Goal: Ask a question: Seek information or help from site administrators or community

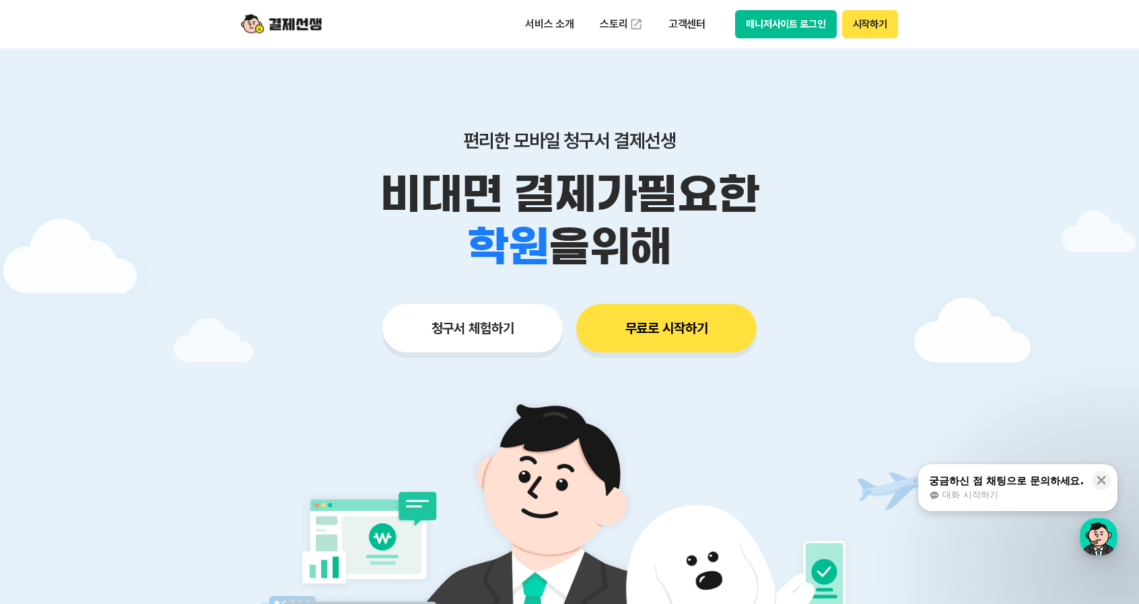
click at [810, 20] on button "매니저사이트 로그인" at bounding box center [786, 24] width 102 height 28
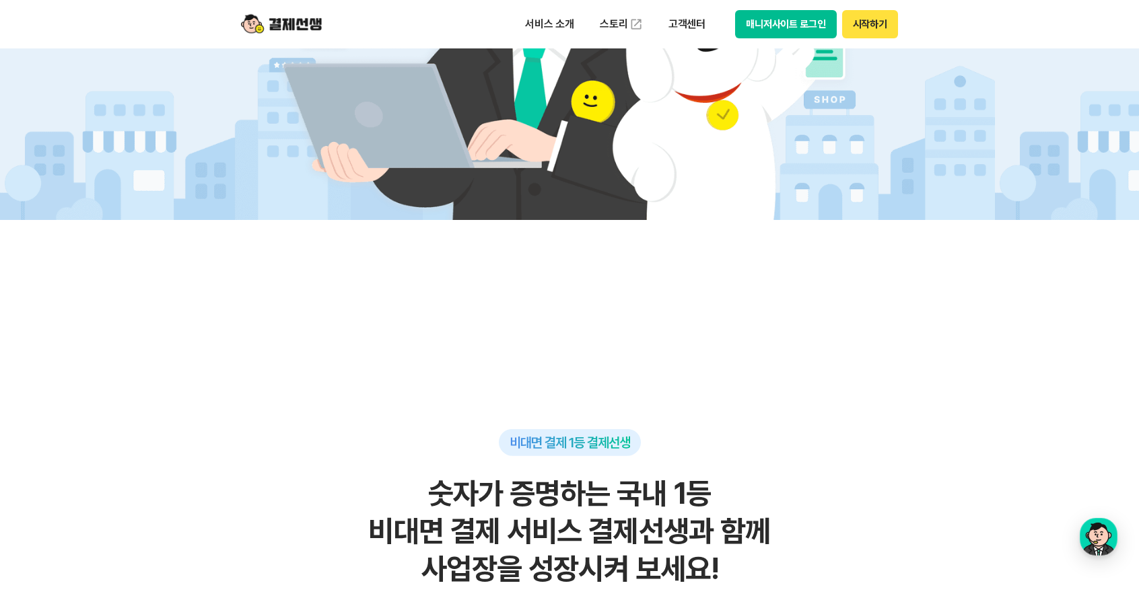
scroll to position [1077, 0]
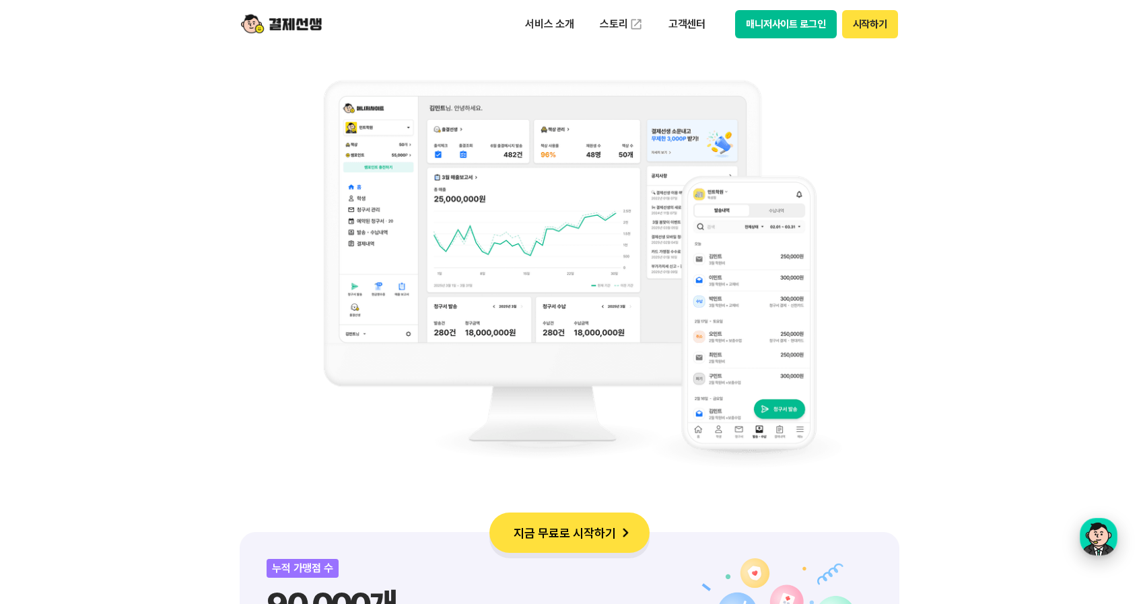
click at [1108, 539] on div "button" at bounding box center [1099, 537] width 38 height 38
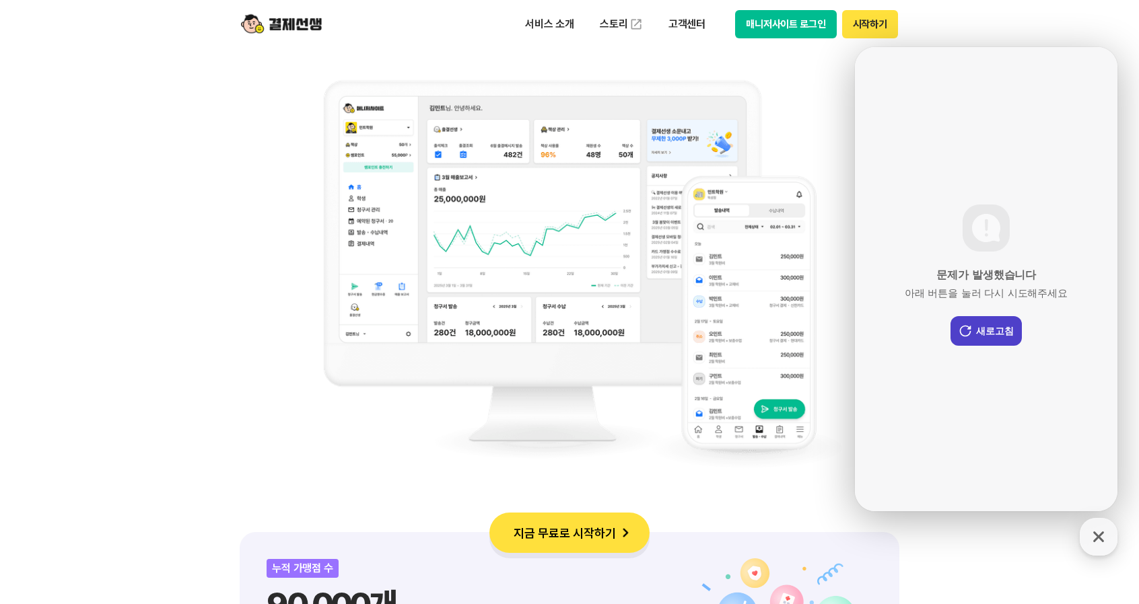
click at [1000, 334] on button "새로고침" at bounding box center [985, 331] width 71 height 30
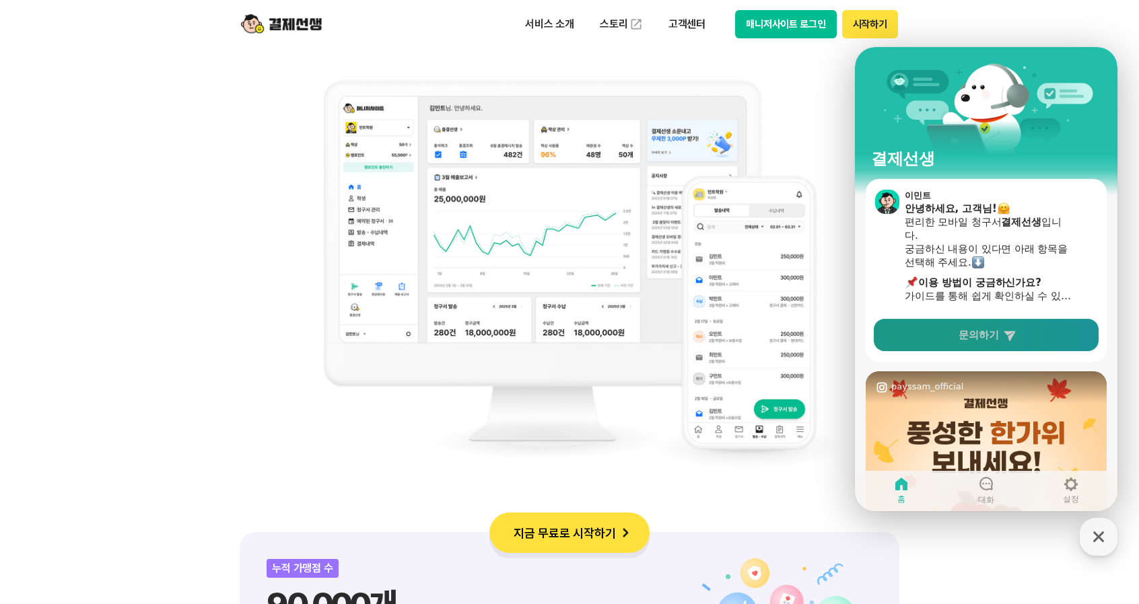
click at [968, 332] on span "문의하기" at bounding box center [978, 334] width 40 height 13
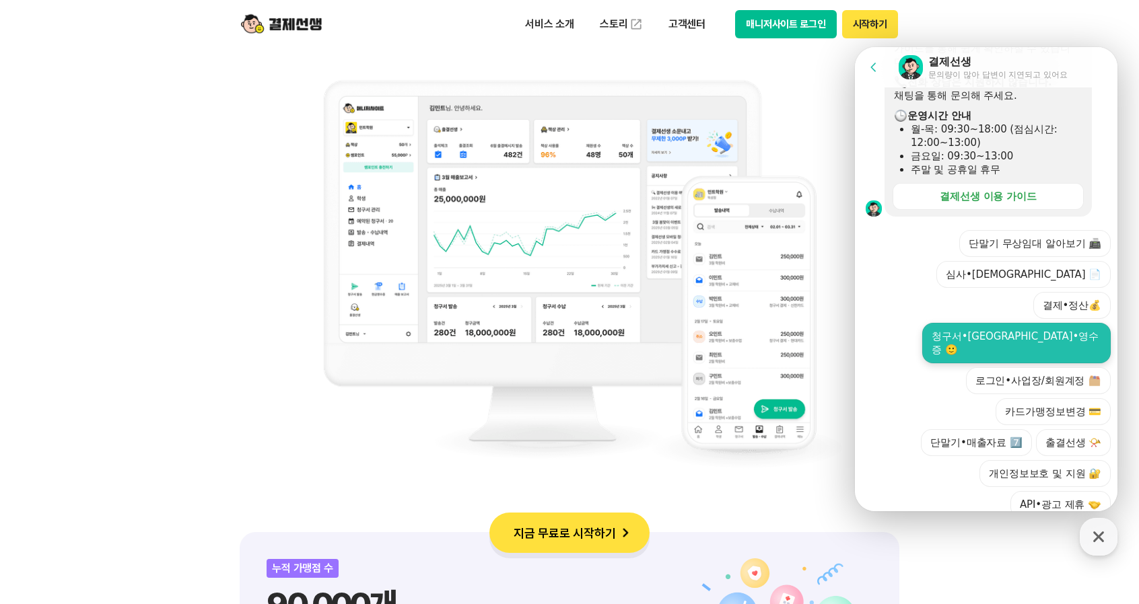
scroll to position [1279, 0]
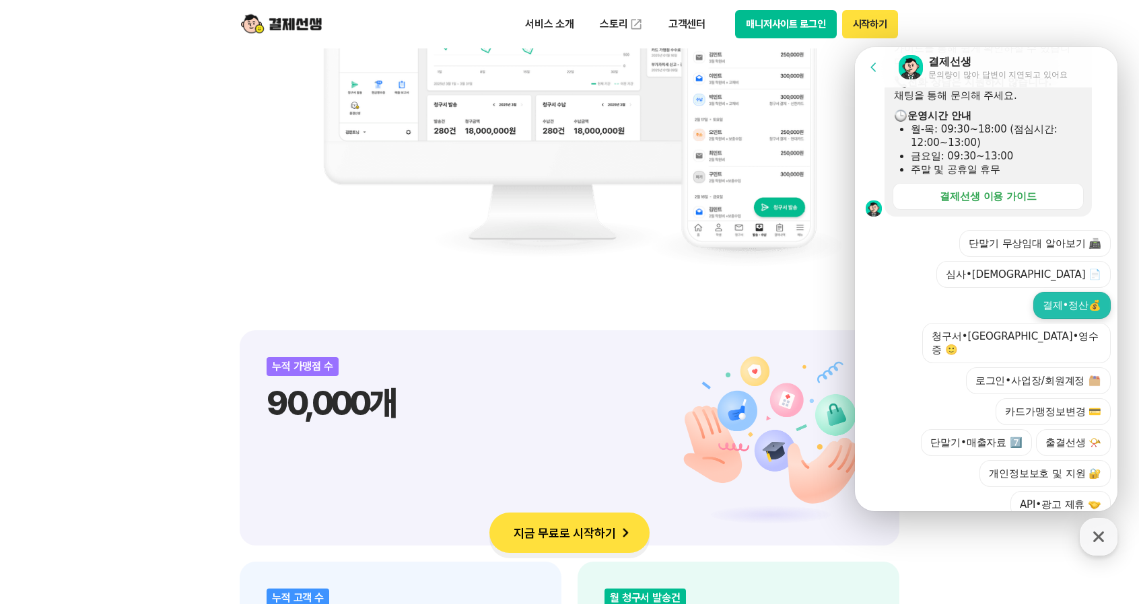
click at [1066, 292] on button "결제•정산💰" at bounding box center [1071, 305] width 77 height 27
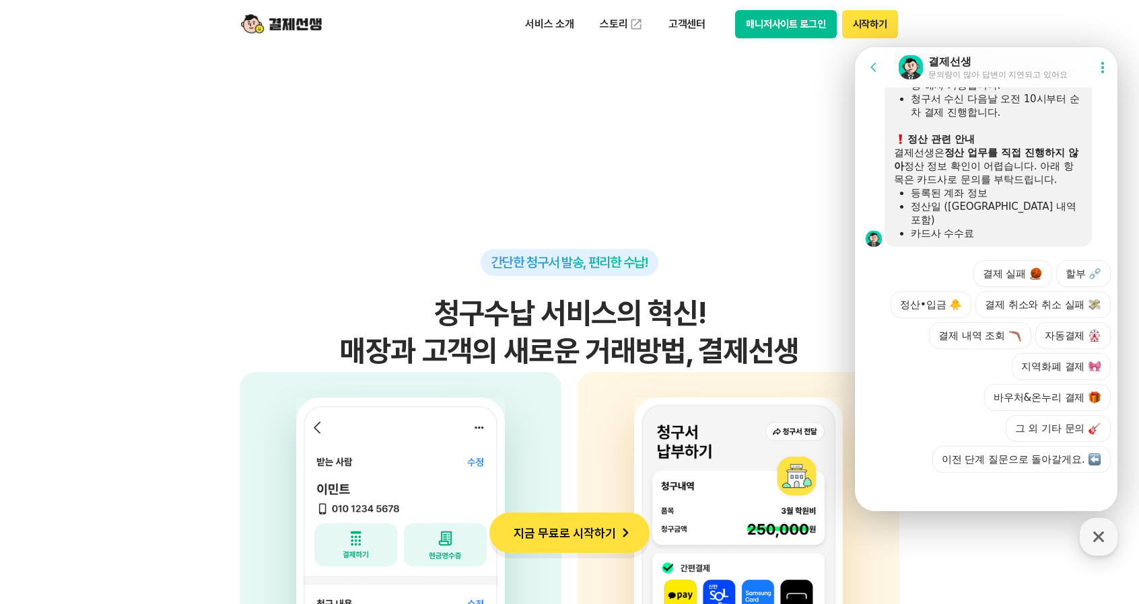
scroll to position [3567, 0]
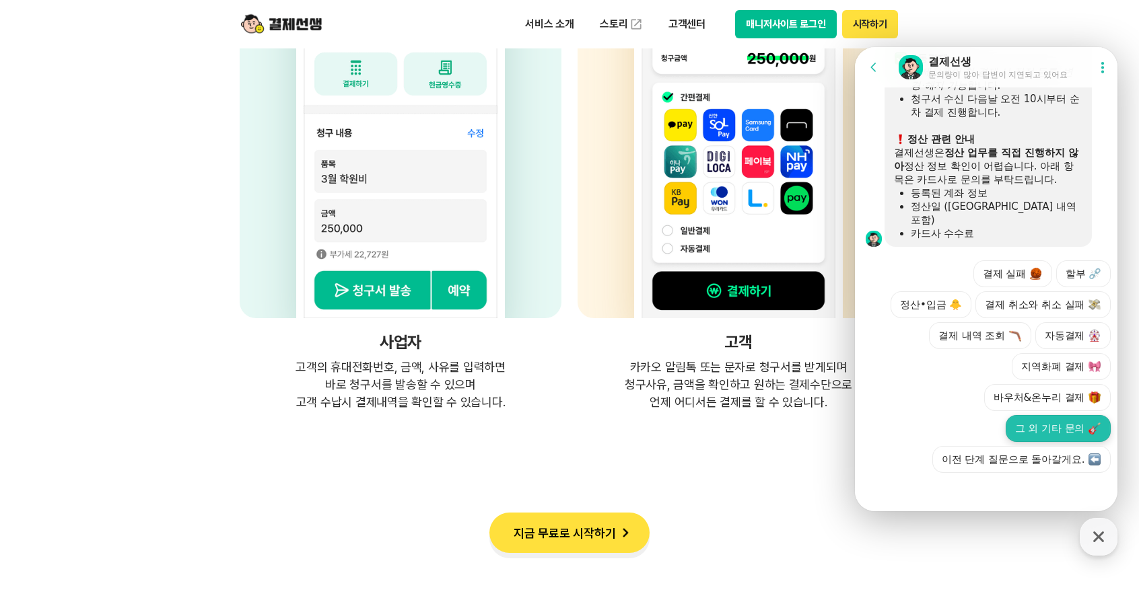
click at [1020, 418] on button "그 외 기타 문의" at bounding box center [1058, 428] width 105 height 27
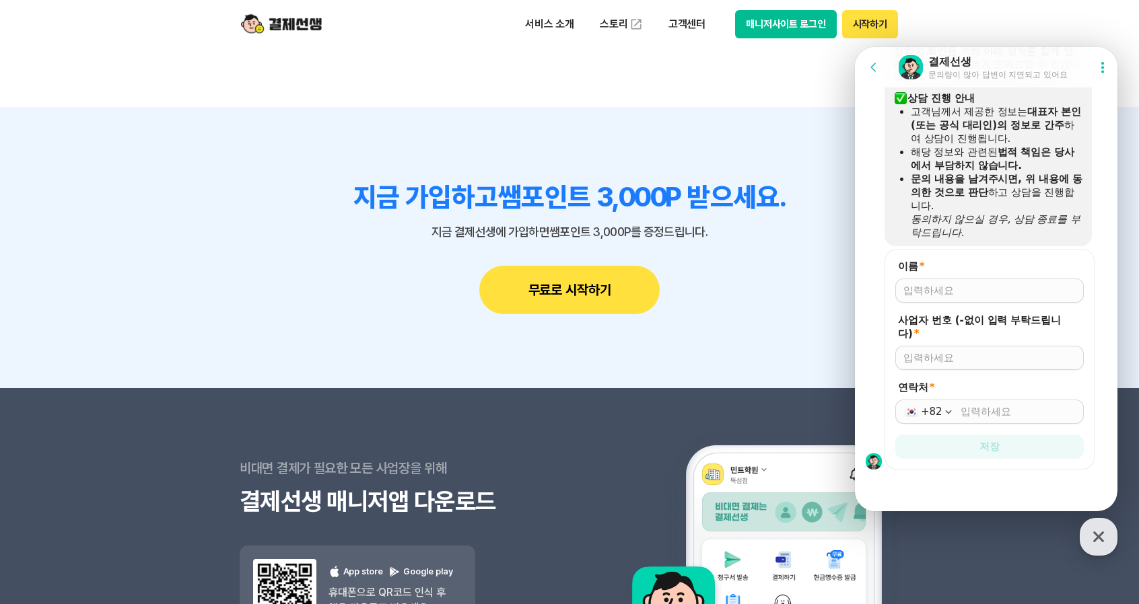
scroll to position [12067, 0]
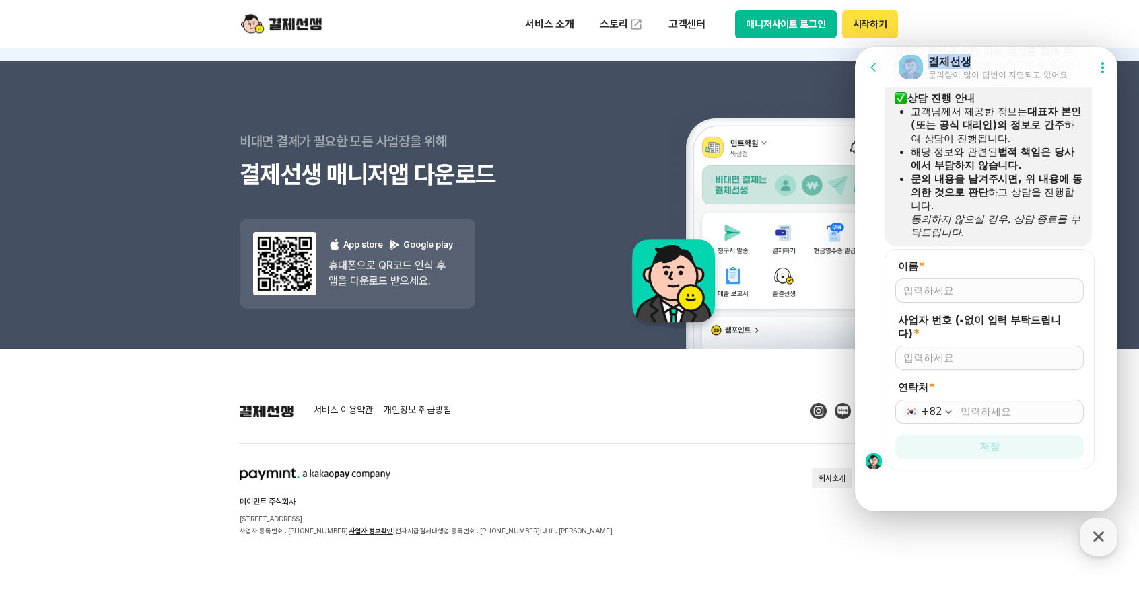
drag, startPoint x: 1005, startPoint y: 55, endPoint x: 481, endPoint y: 104, distance: 526.0
click at [855, 47] on html "Go to previous page Chat Room 결제선생 문의량이 많아 답변이 지연되고 있어요 Show userchat action di…" at bounding box center [986, 47] width 262 height 0
click at [945, 285] on input "이름 *" at bounding box center [989, 290] width 172 height 13
type input "[PERSON_NAME]"
type input "6599901033"
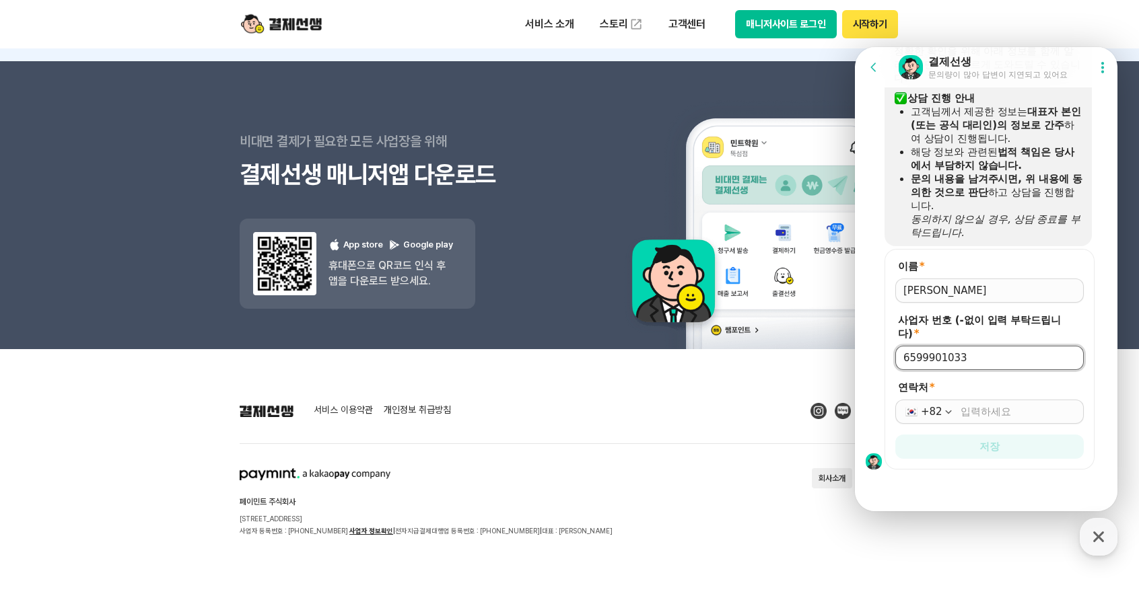
click at [988, 420] on div "+82" at bounding box center [989, 412] width 188 height 24
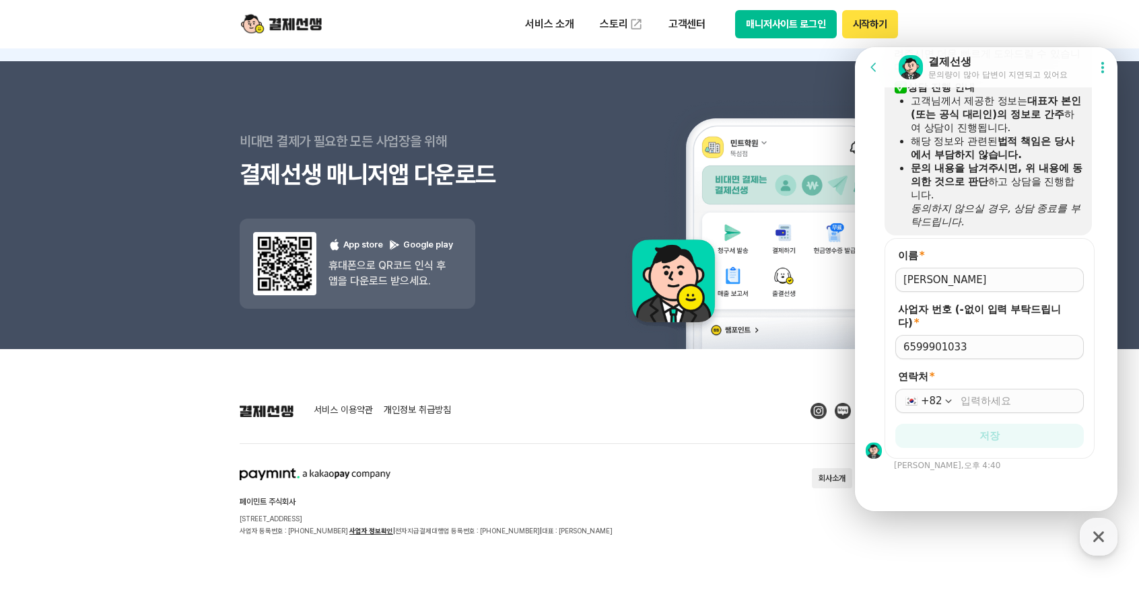
scroll to position [1016, 0]
click at [987, 397] on input "연락처 *" at bounding box center [1017, 399] width 115 height 13
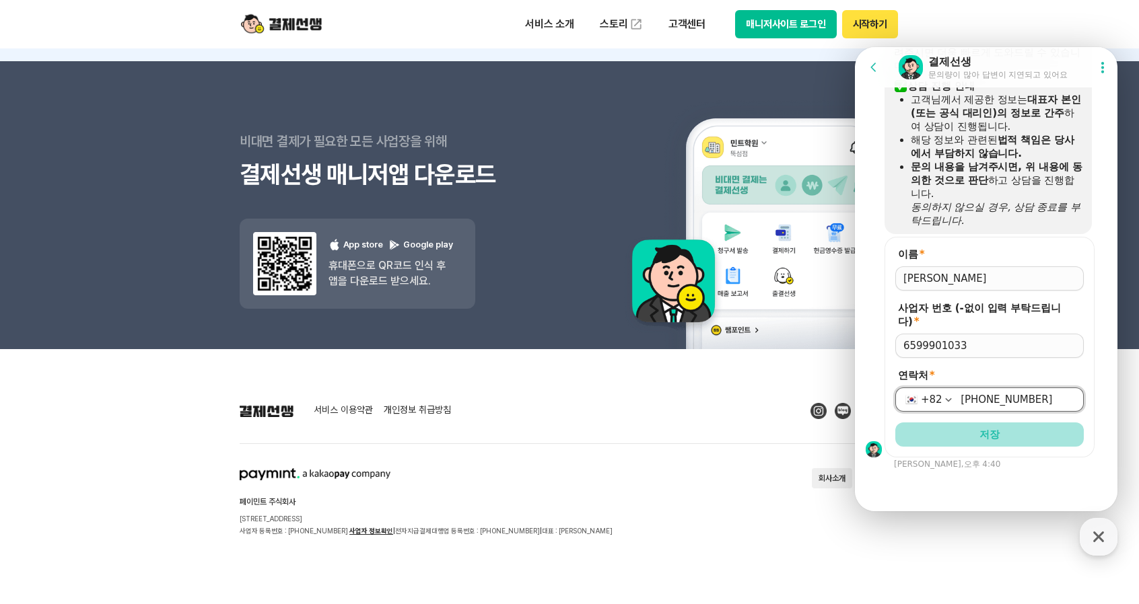
type input "[PHONE_NUMBER]"
click at [996, 435] on span "저장" at bounding box center [989, 434] width 20 height 13
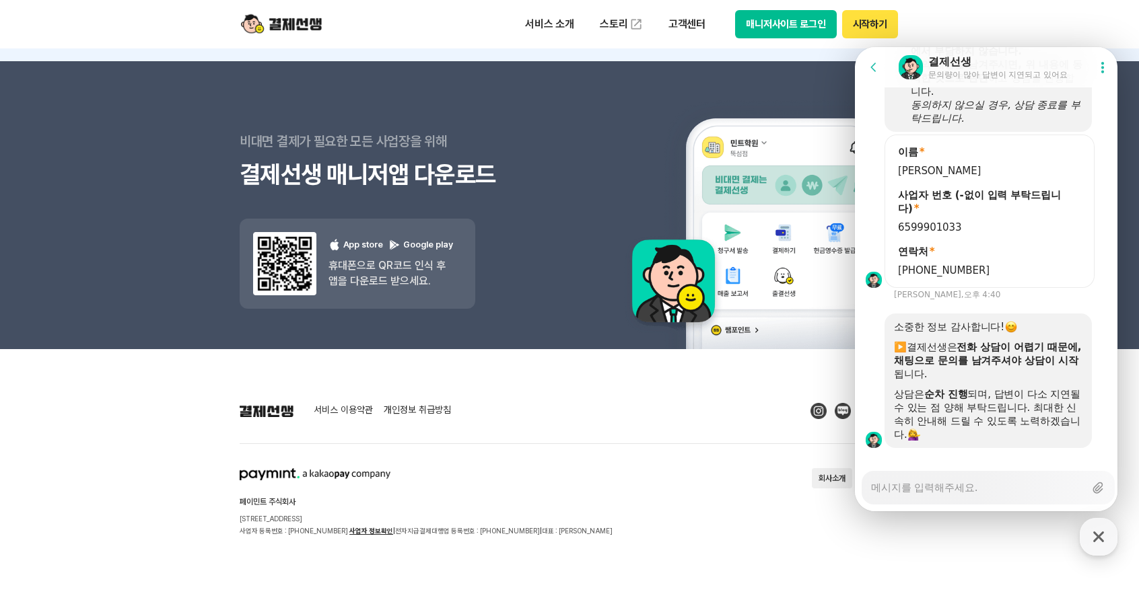
scroll to position [1137, 0]
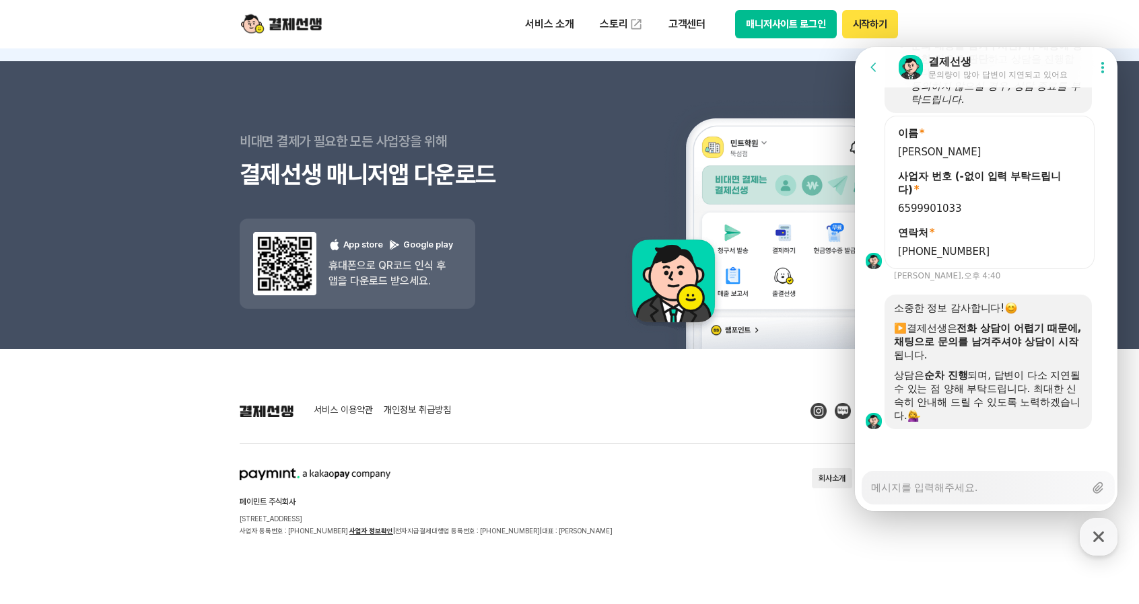
click at [892, 489] on textarea "Messenger Input Textarea" at bounding box center [977, 483] width 213 height 23
click at [693, 461] on div "서비스 이용약관 개인정보 취급방침 페이민트 주식회사 [STREET_ADDRESS] 사업자 등록번호 : [PHONE_NUMBER] 사업자 정보확…" at bounding box center [570, 470] width 660 height 134
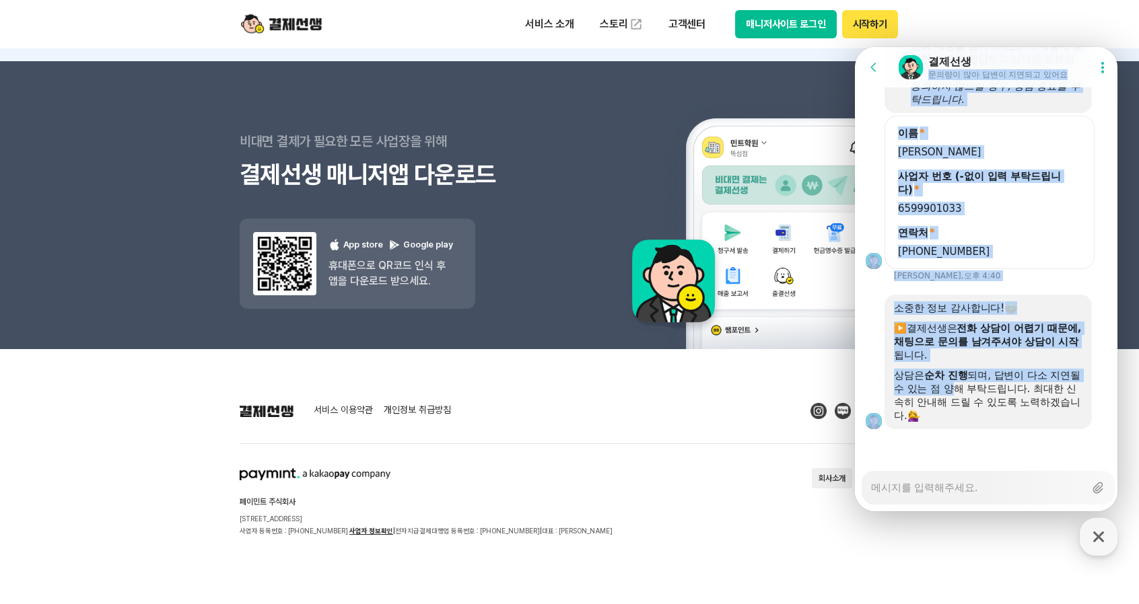
drag, startPoint x: 1006, startPoint y: 54, endPoint x: 969, endPoint y: 405, distance: 353.2
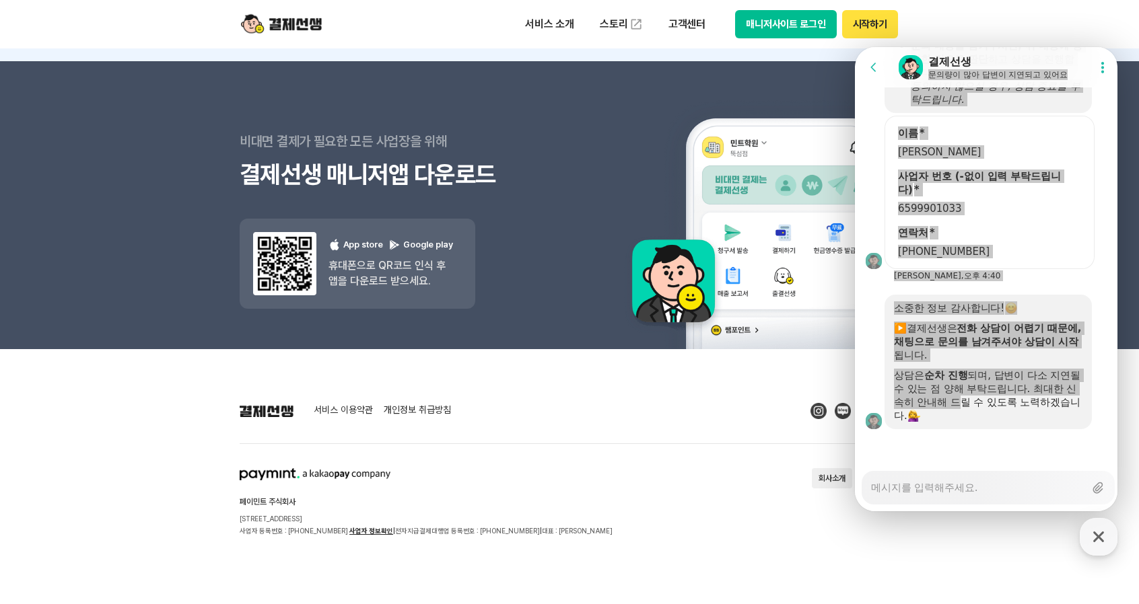
click at [957, 551] on footer "서비스 이용약관 개인정보 취급방침 페이민트 주식회사 [STREET_ADDRESS] 사업자 등록번호 : [PHONE_NUMBER] 사업자 정보확…" at bounding box center [569, 476] width 1139 height 255
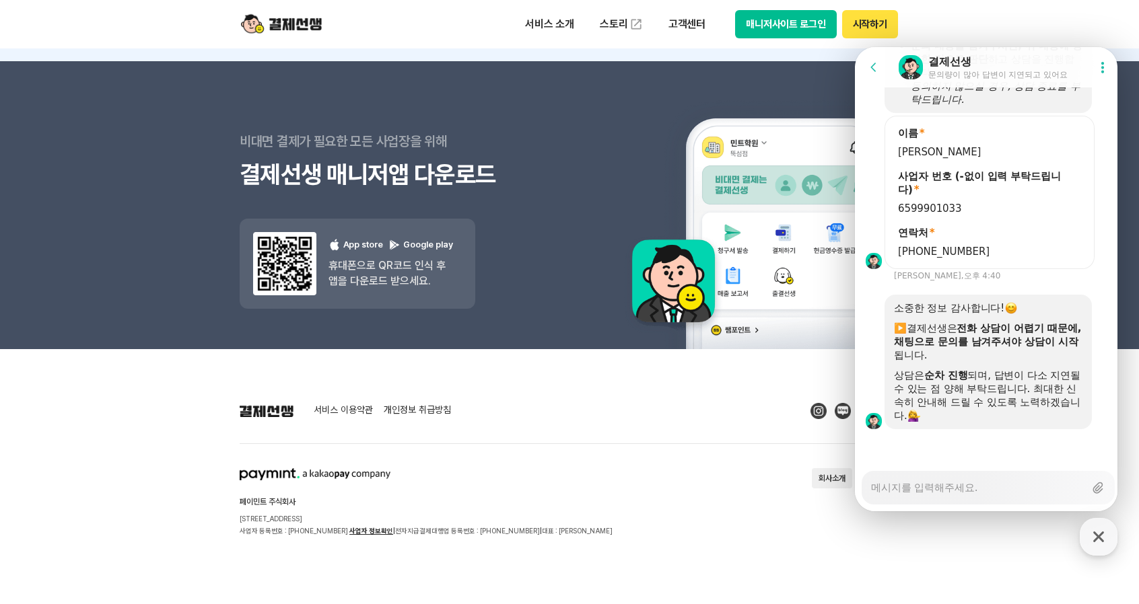
click at [981, 484] on textarea "Messenger Input Textarea" at bounding box center [977, 483] width 213 height 23
click at [734, 503] on section "페이민트 주식회사 [STREET_ADDRESS] 사업자 등록번호 : [PHONE_NUMBER] 사업자 정보확인 | 전자지급결제대행업 등록번호 …" at bounding box center [570, 502] width 660 height 69
type textarea "x"
